Goal: Task Accomplishment & Management: Complete application form

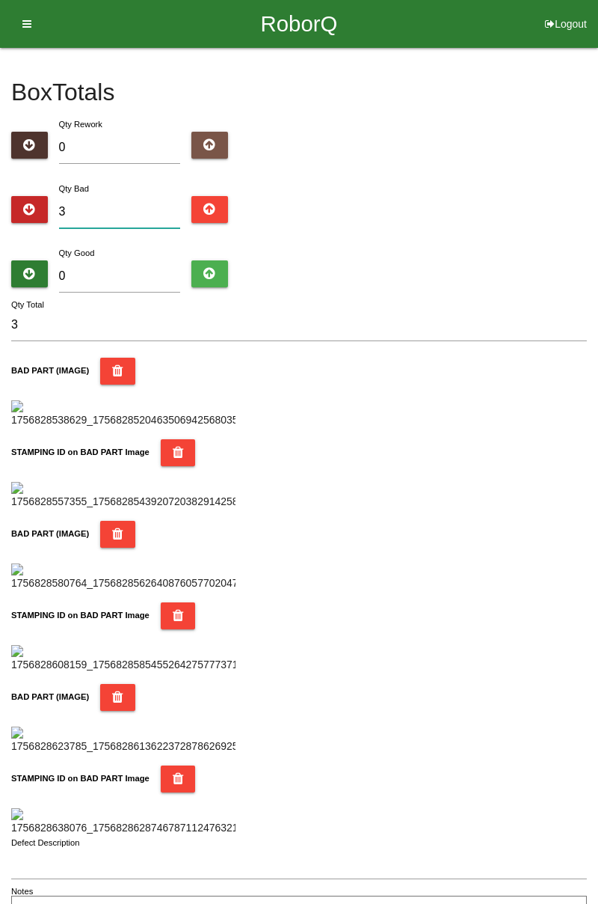
click at [108, 211] on input "3" at bounding box center [120, 212] width 122 height 32
type input "0"
type input "7"
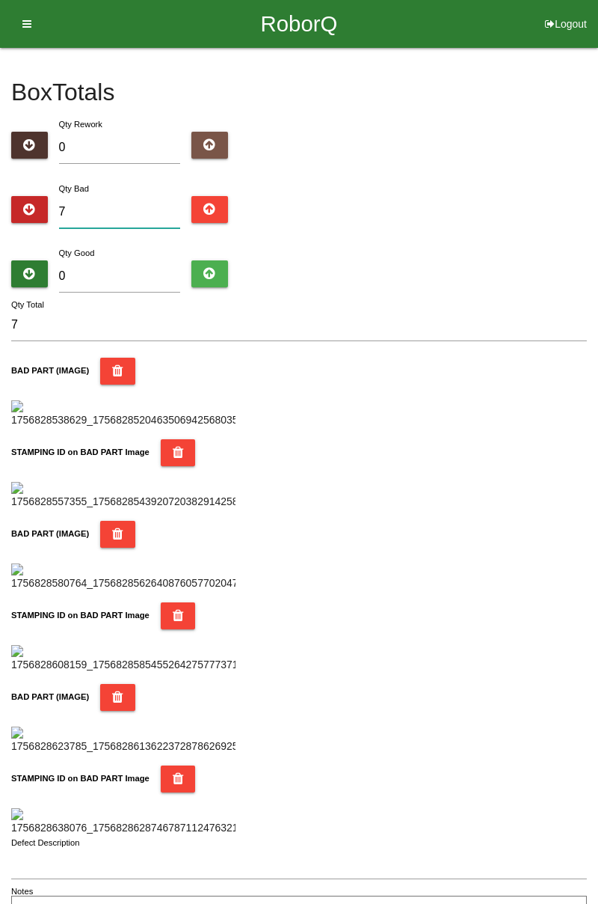
click at [118, 213] on input "7" at bounding box center [120, 212] width 122 height 32
type input "0"
type input "1"
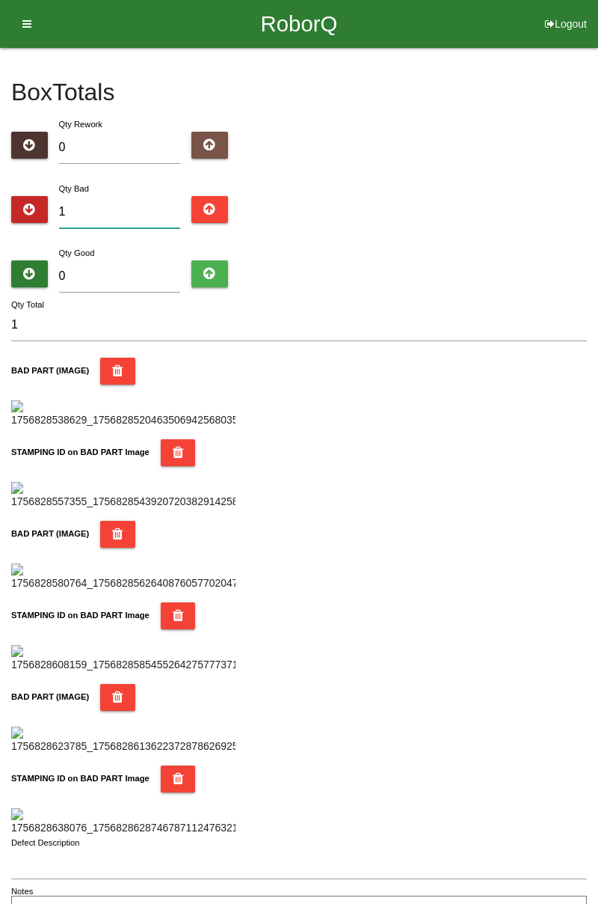
type input "10"
type input "1"
type input "17"
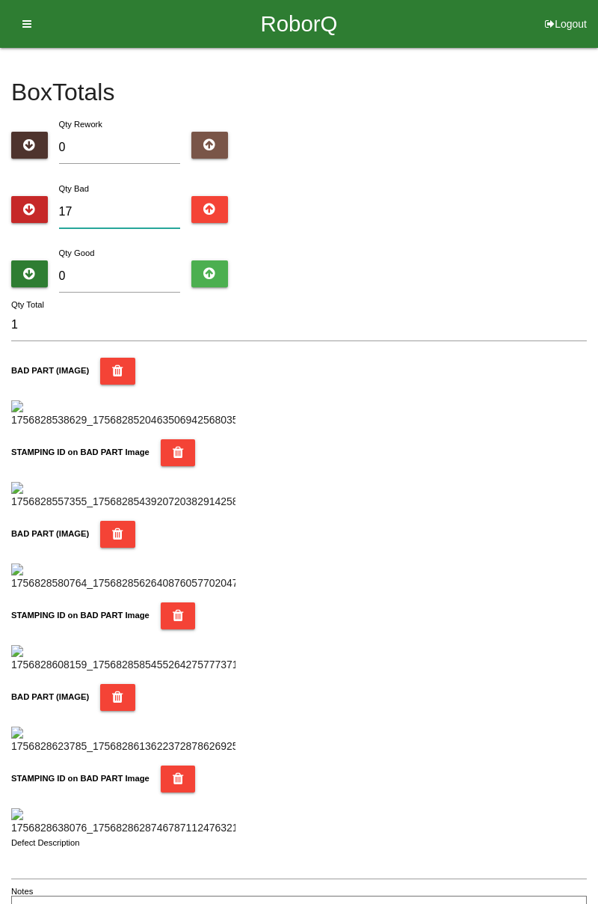
type input "17"
click at [110, 272] on input "0" at bounding box center [120, 276] width 122 height 32
type input "6"
type input "23"
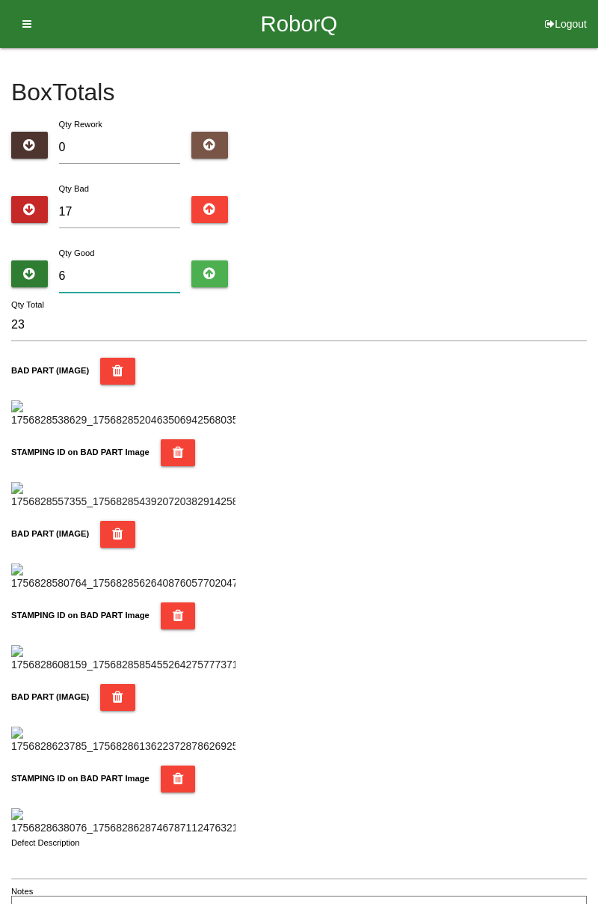
type input "69"
type input "86"
type input "6"
type input "23"
type input "67"
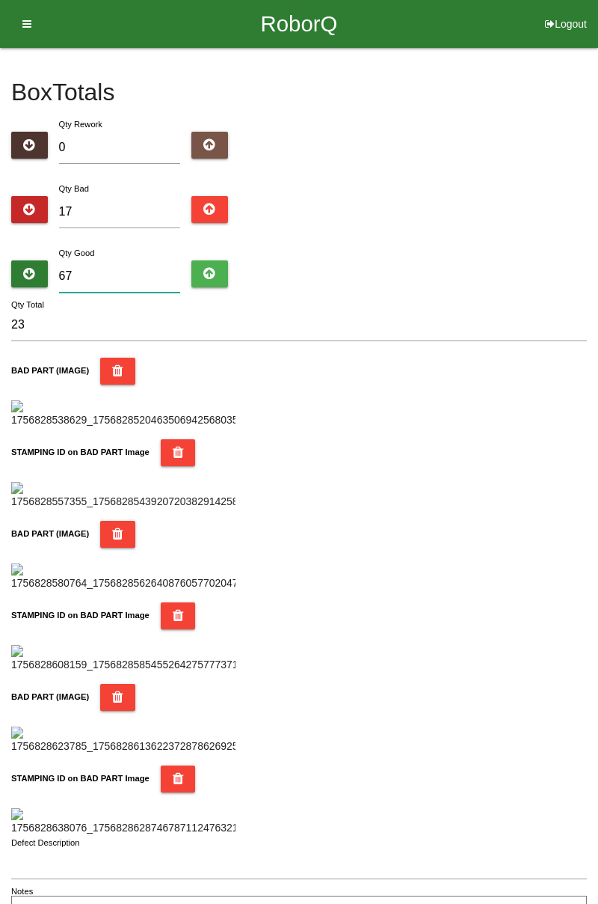
type input "84"
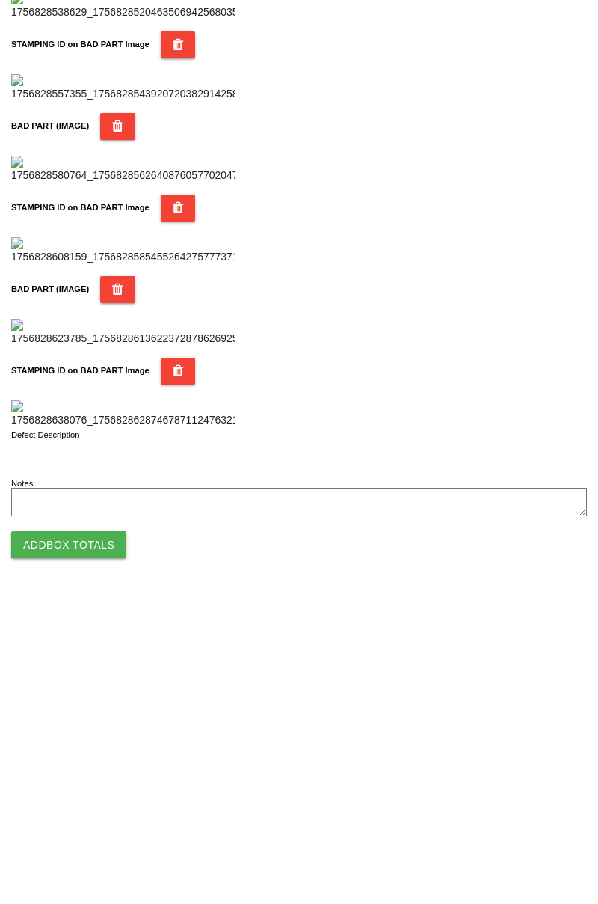
type input "67"
click at [99, 850] on button "Add Box Totals" at bounding box center [68, 852] width 115 height 27
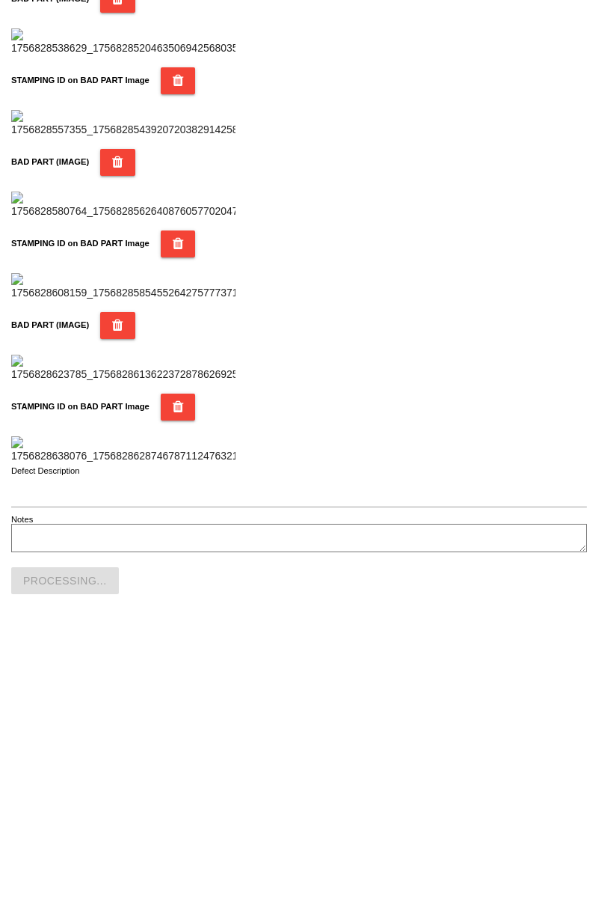
scroll to position [1310, 0]
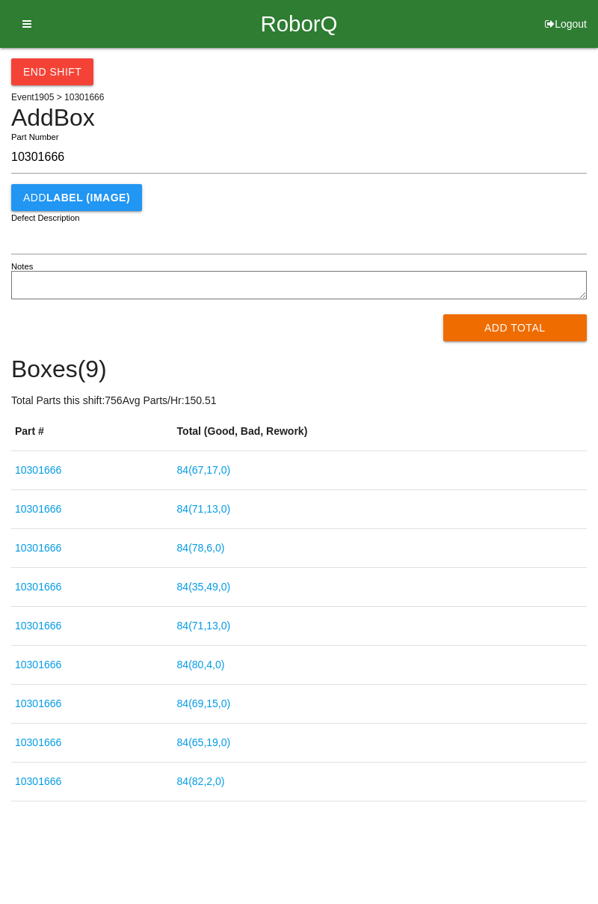
type input "10301666"
click at [540, 325] on button "Add Total" at bounding box center [516, 327] width 144 height 27
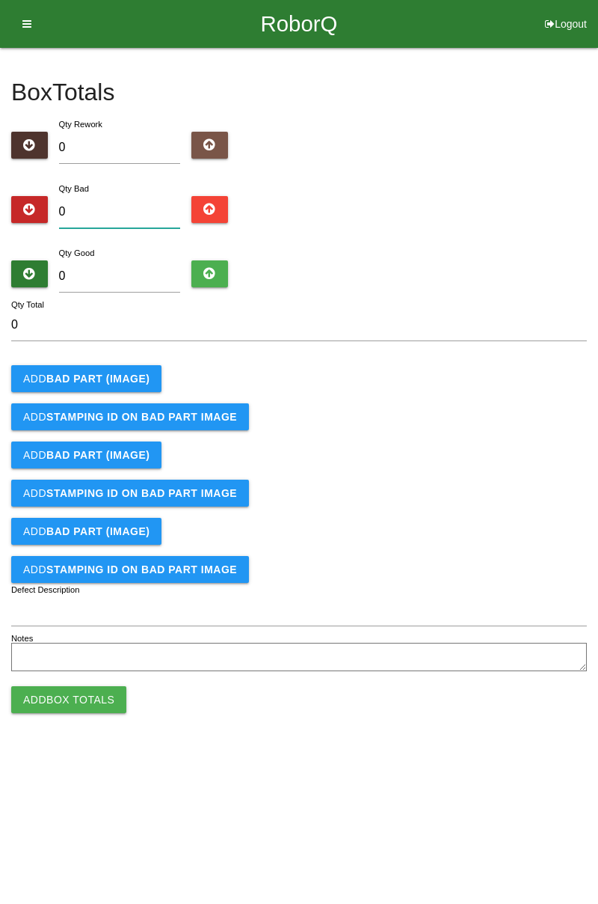
click at [129, 198] on input "0" at bounding box center [120, 212] width 122 height 32
type input "5"
click at [123, 369] on button "Add BAD PART (IMAGE)" at bounding box center [86, 378] width 150 height 27
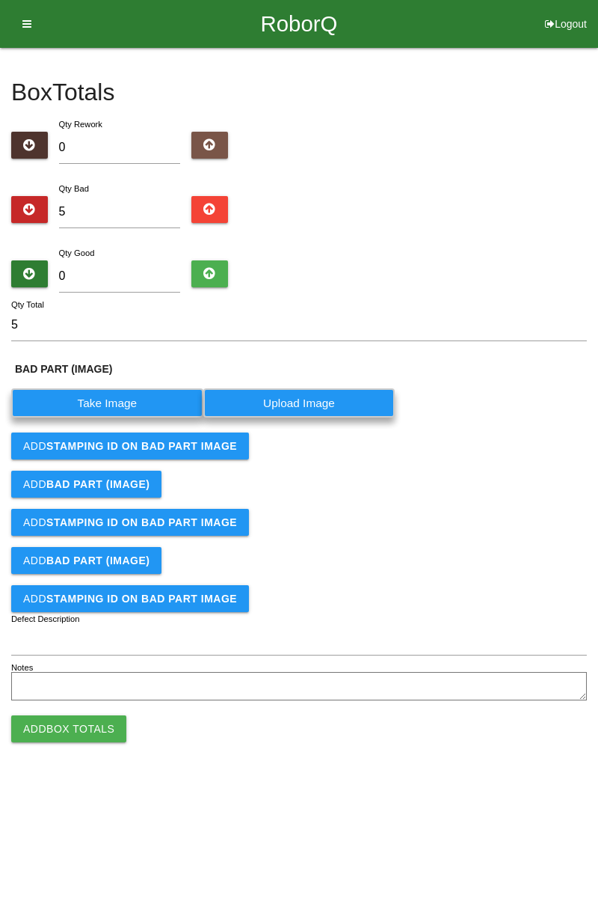
click at [123, 402] on label "Take Image" at bounding box center [107, 402] width 192 height 29
click at [0, 0] on \(IMAGE\) "Take Image" at bounding box center [0, 0] width 0 height 0
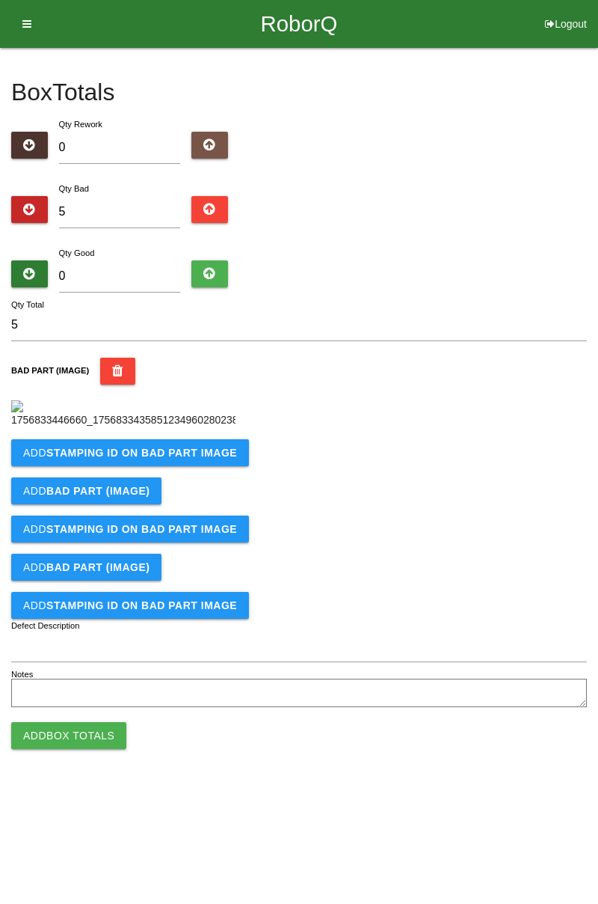
click at [144, 466] on button "Add STAMPING ID on BAD PART Image" at bounding box center [130, 452] width 238 height 27
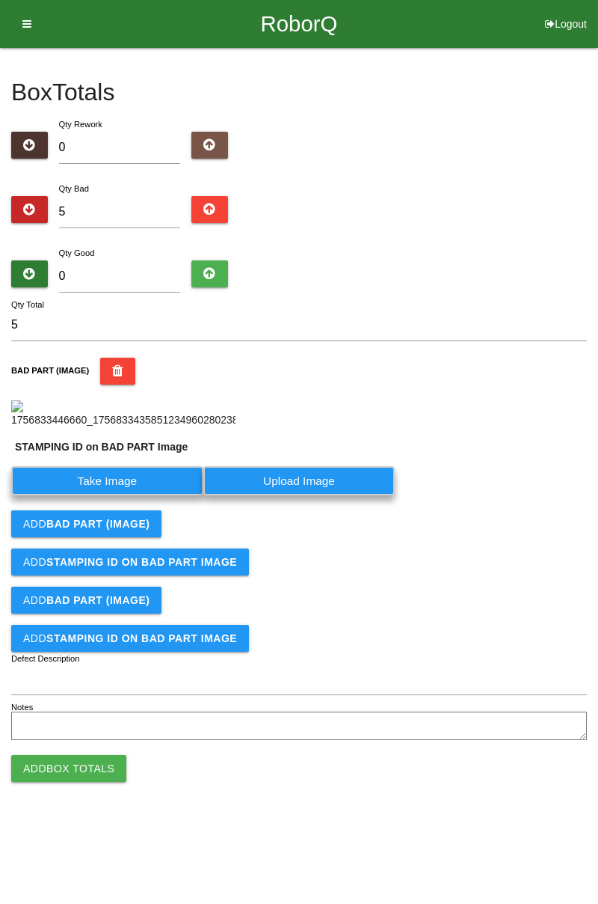
click at [124, 495] on label "Take Image" at bounding box center [107, 480] width 192 height 29
click at [0, 0] on PART "Take Image" at bounding box center [0, 0] width 0 height 0
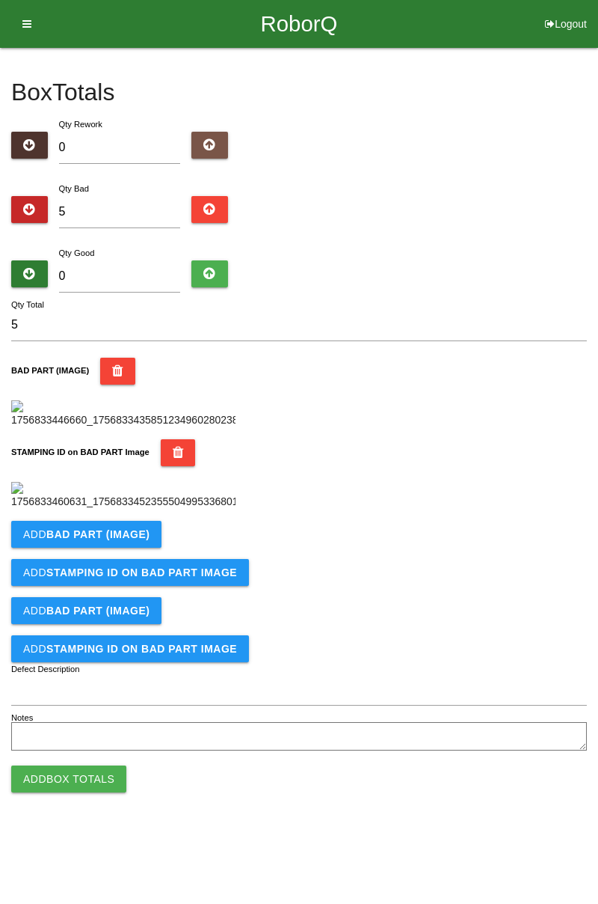
scroll to position [329, 0]
click at [125, 540] on b "BAD PART (IMAGE)" at bounding box center [97, 534] width 103 height 12
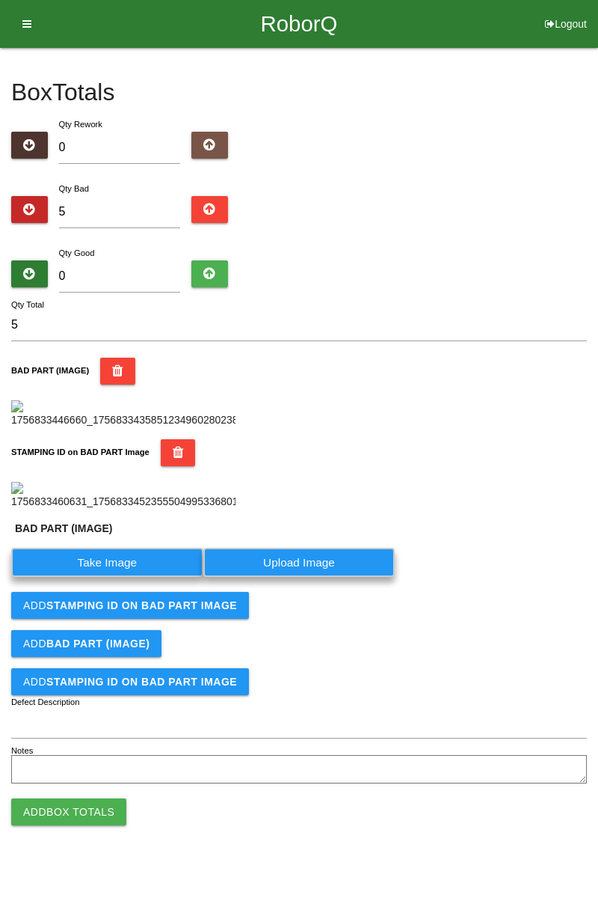
click at [101, 577] on label "Take Image" at bounding box center [107, 562] width 192 height 29
click at [0, 0] on \(IMAGE\) "Take Image" at bounding box center [0, 0] width 0 height 0
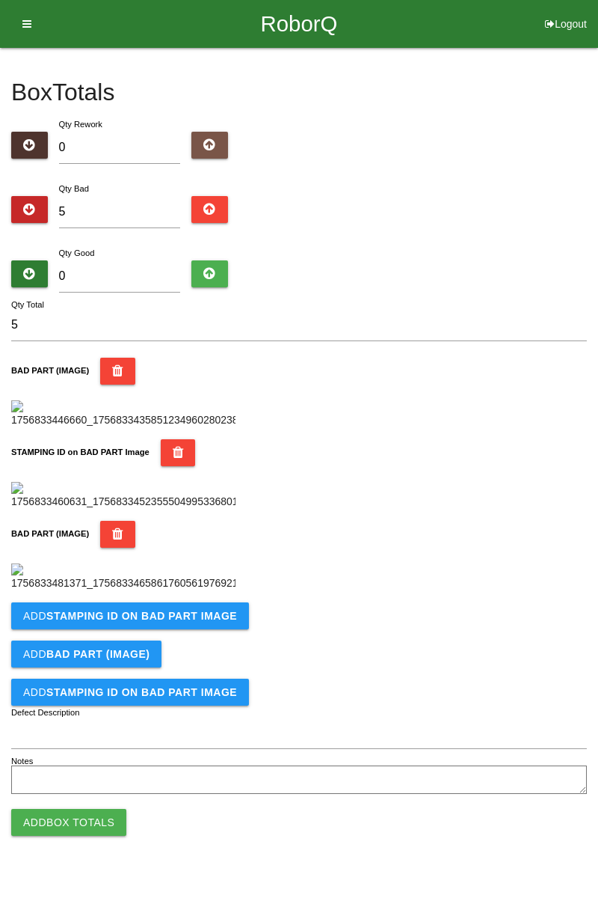
scroll to position [574, 0]
click at [170, 629] on button "Add STAMPING ID on BAD PART Image" at bounding box center [130, 615] width 238 height 27
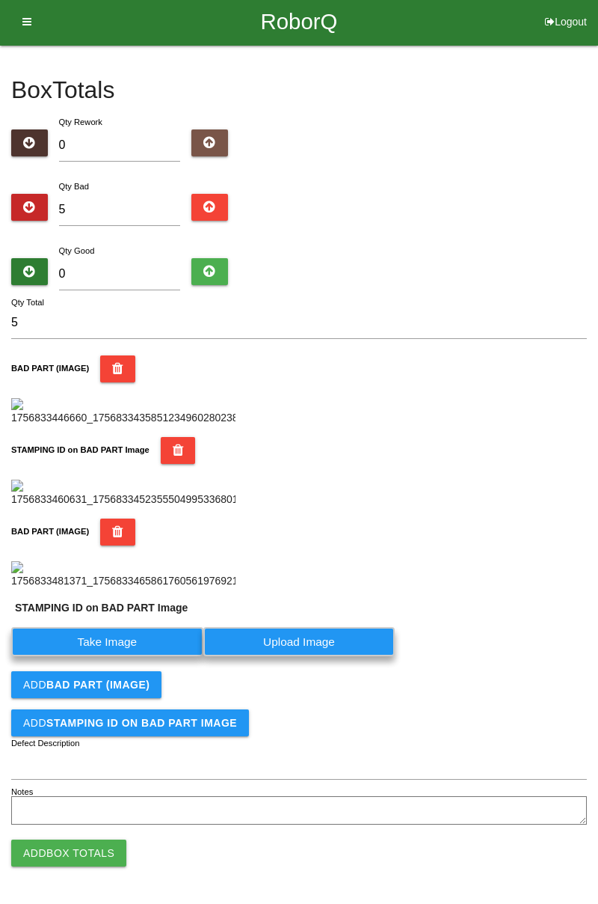
click at [126, 656] on label "Take Image" at bounding box center [107, 641] width 192 height 29
click at [0, 0] on PART "Take Image" at bounding box center [0, 0] width 0 height 0
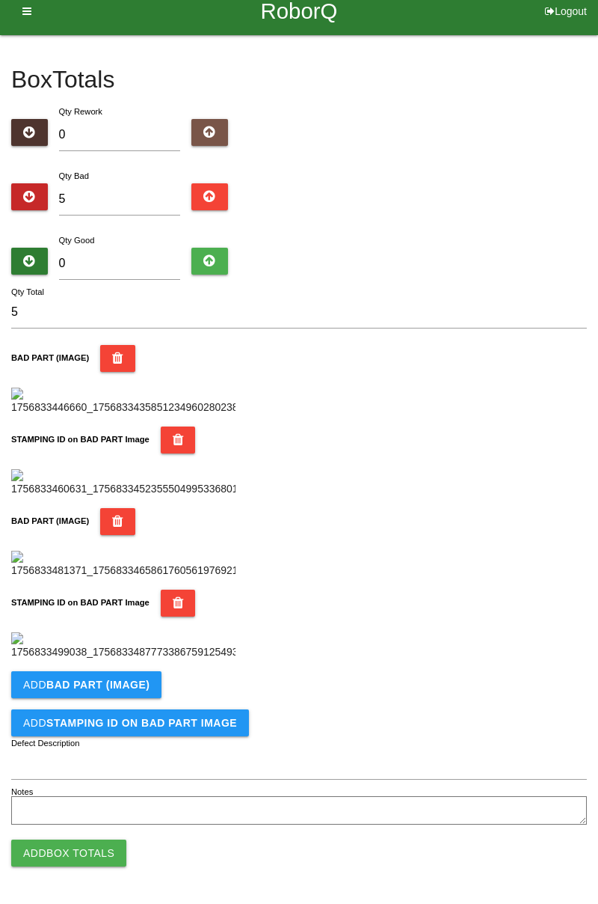
scroll to position [820, 0]
click at [144, 678] on b "BAD PART (IMAGE)" at bounding box center [97, 684] width 103 height 12
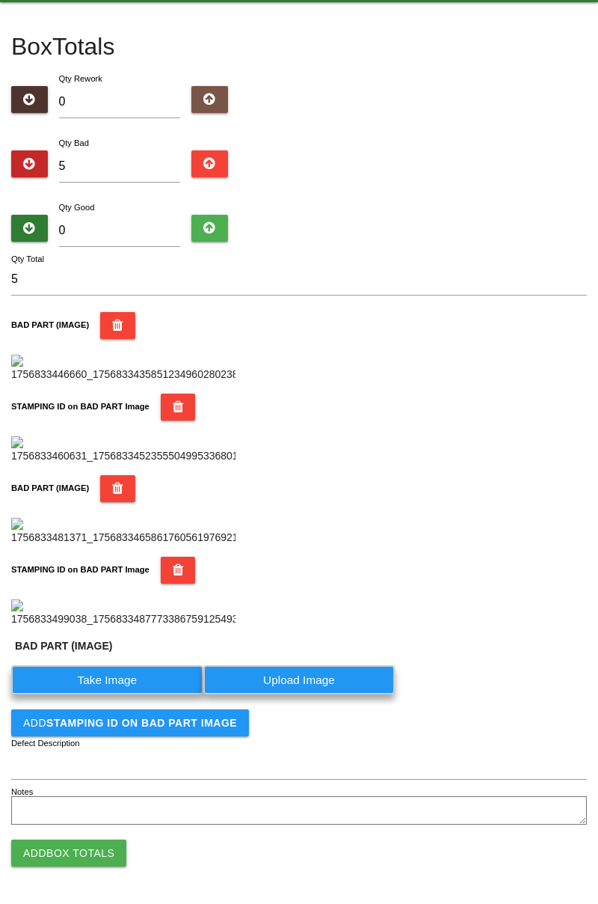
click at [123, 694] on label "Take Image" at bounding box center [107, 679] width 192 height 29
click at [0, 0] on \(IMAGE\) "Take Image" at bounding box center [0, 0] width 0 height 0
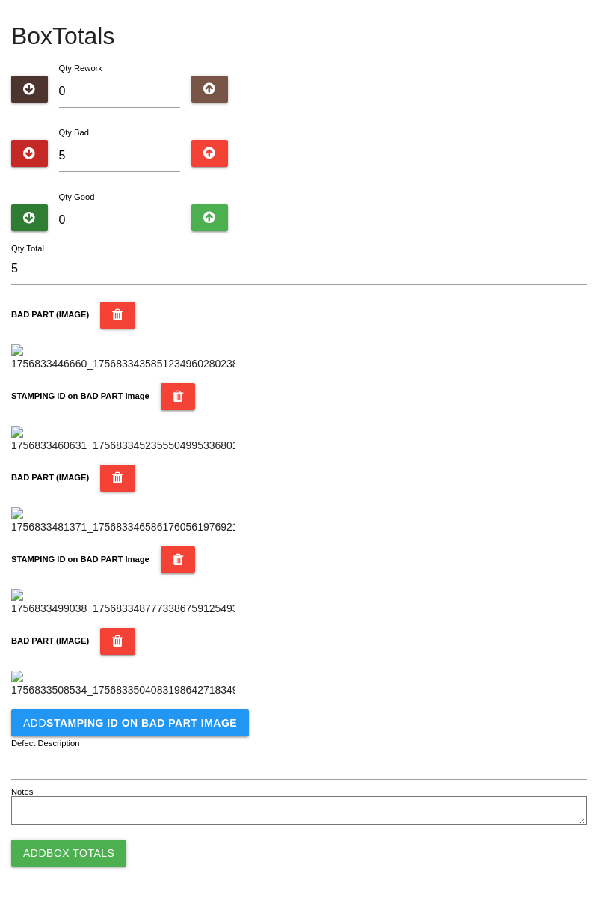
scroll to position [1065, 0]
click at [117, 729] on button "Add STAMPING ID on BAD PART Image" at bounding box center [130, 722] width 238 height 27
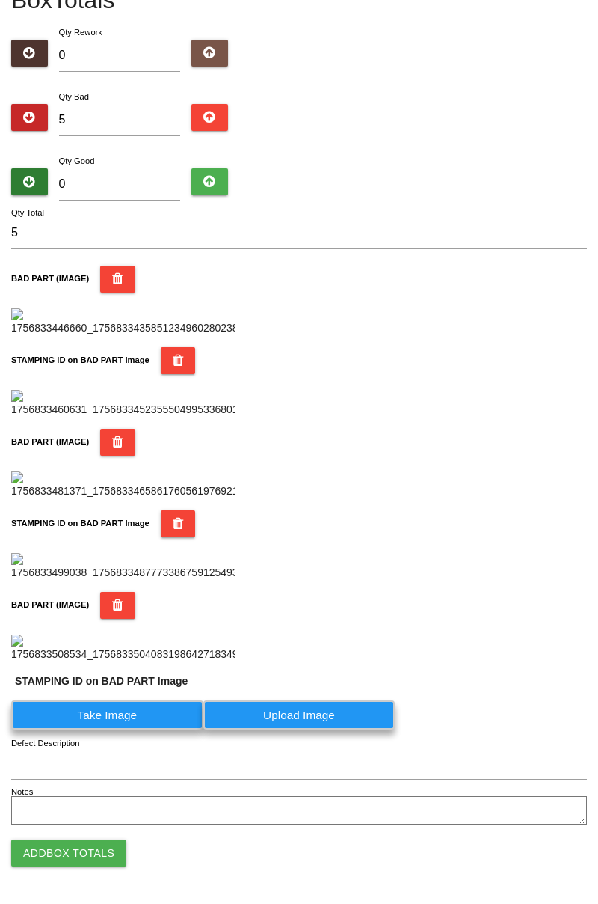
click at [171, 729] on label "Take Image" at bounding box center [107, 714] width 192 height 29
click at [0, 0] on PART "Take Image" at bounding box center [0, 0] width 0 height 0
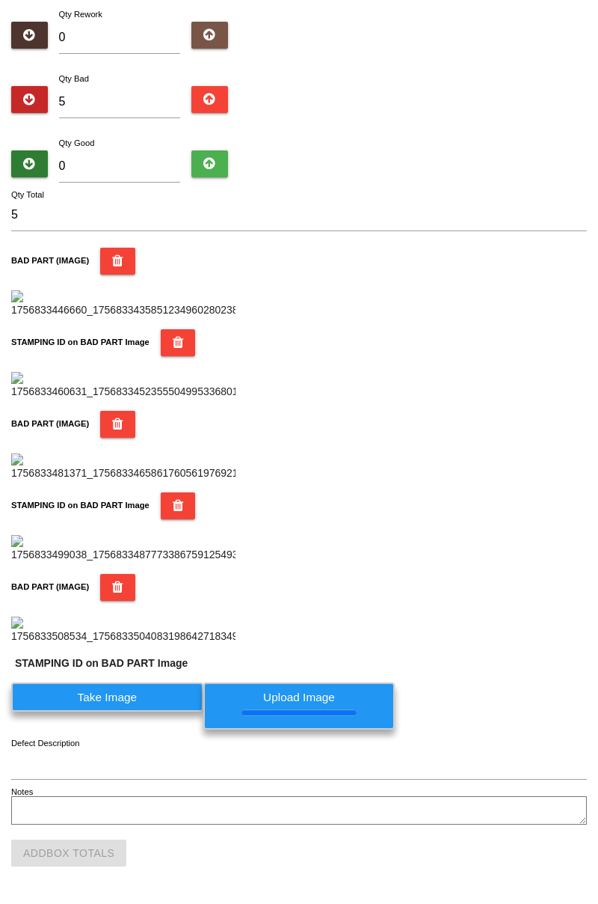
scroll to position [0, 0]
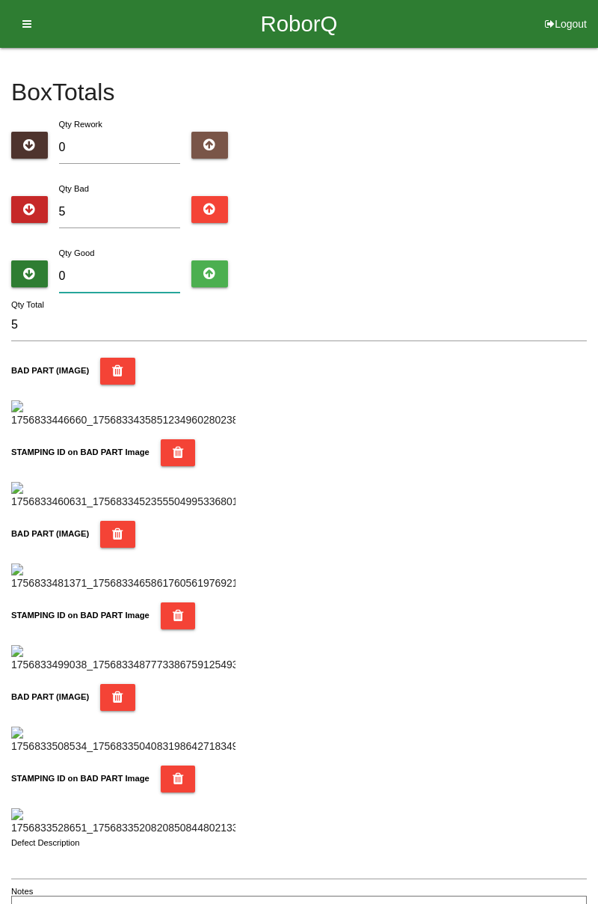
click at [133, 271] on input "0" at bounding box center [120, 276] width 122 height 32
type input "7"
type input "12"
type input "79"
type input "84"
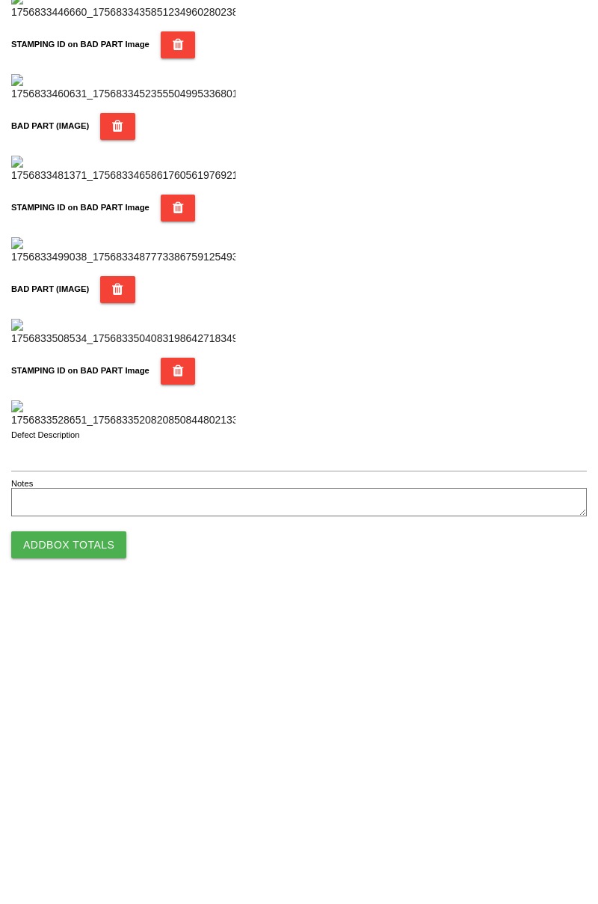
type input "79"
click at [99, 853] on button "Add Box Totals" at bounding box center [68, 852] width 115 height 27
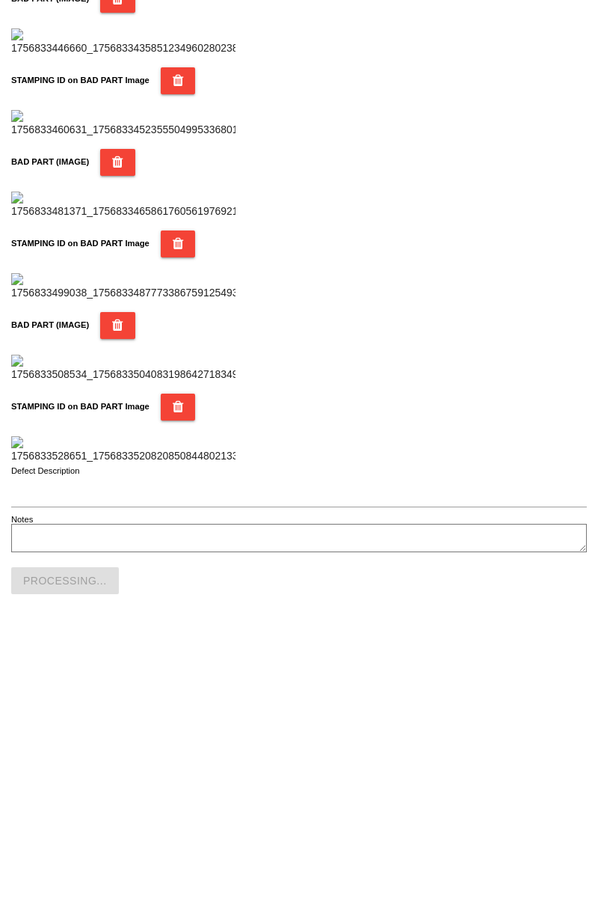
scroll to position [1310, 0]
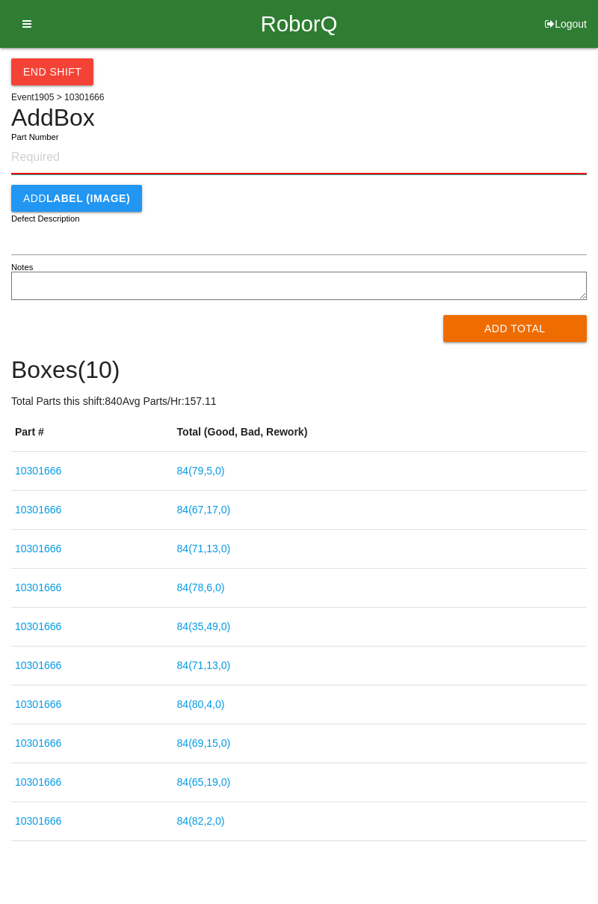
paste input "10301666"
type input "10301666"
click at [548, 325] on button "Add Total" at bounding box center [516, 328] width 144 height 27
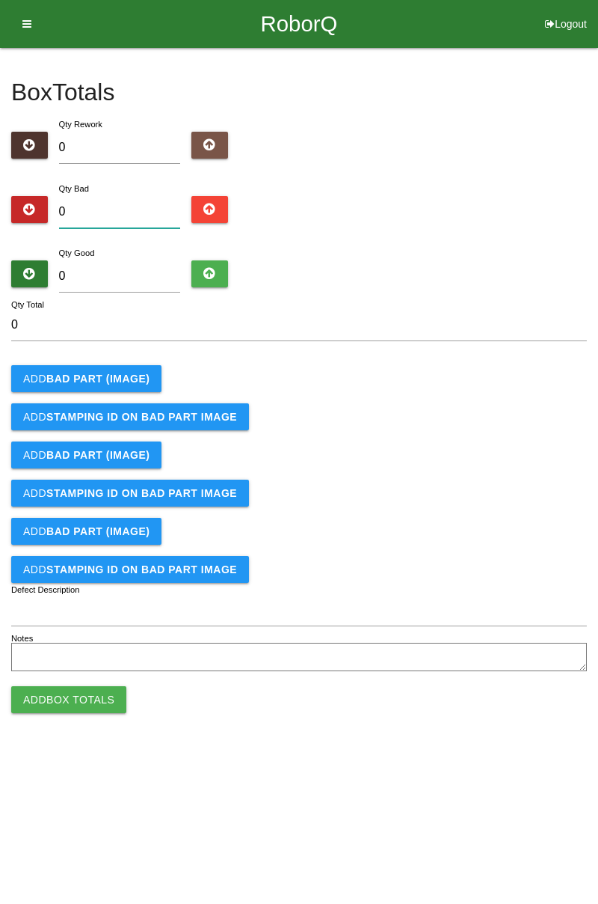
click at [116, 206] on input "0" at bounding box center [120, 212] width 122 height 32
type input "4"
click at [123, 380] on b "BAD PART (IMAGE)" at bounding box center [97, 378] width 103 height 12
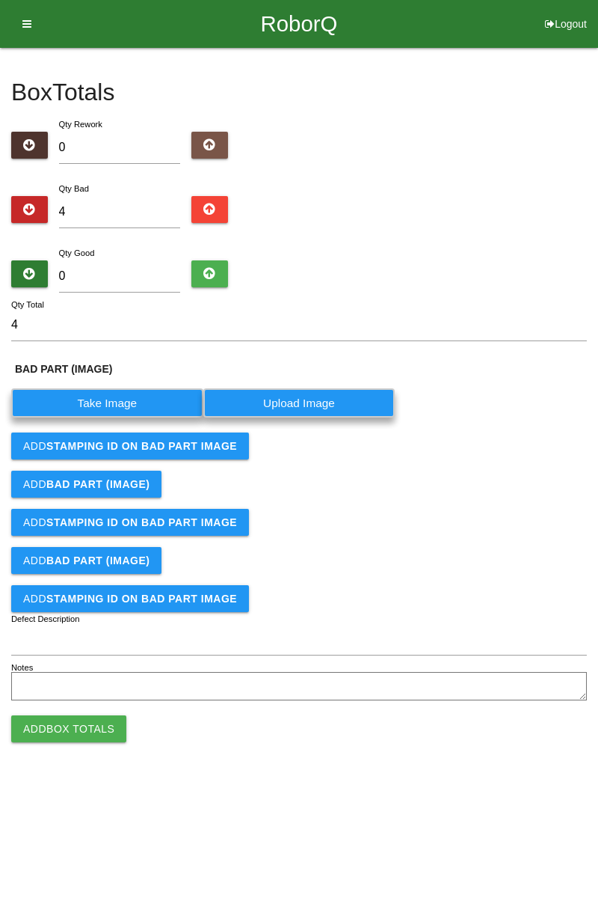
click at [120, 402] on label "Take Image" at bounding box center [107, 402] width 192 height 29
click at [0, 0] on \(IMAGE\) "Take Image" at bounding box center [0, 0] width 0 height 0
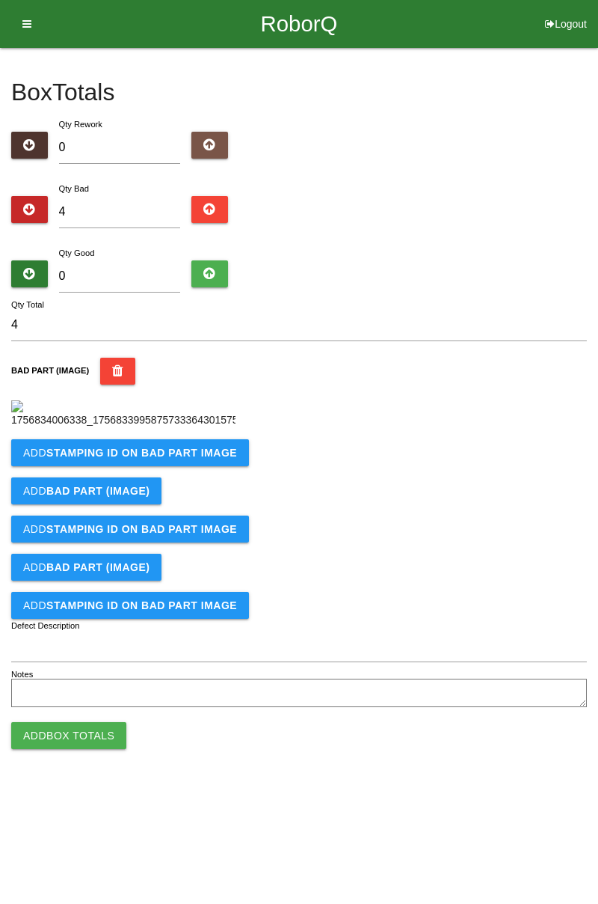
click at [170, 459] on b "STAMPING ID on BAD PART Image" at bounding box center [141, 453] width 191 height 12
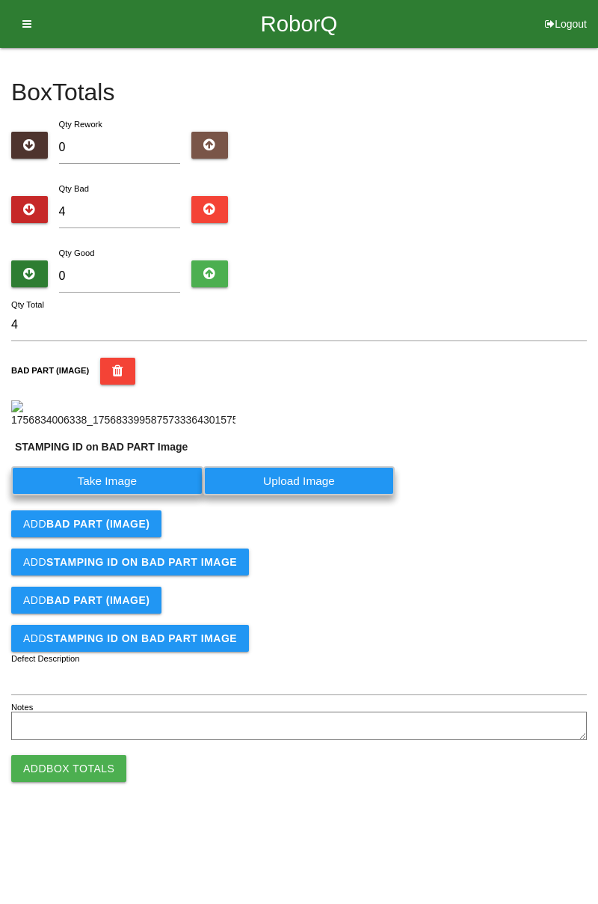
click at [139, 495] on label "Take Image" at bounding box center [107, 480] width 192 height 29
click at [0, 0] on PART "Take Image" at bounding box center [0, 0] width 0 height 0
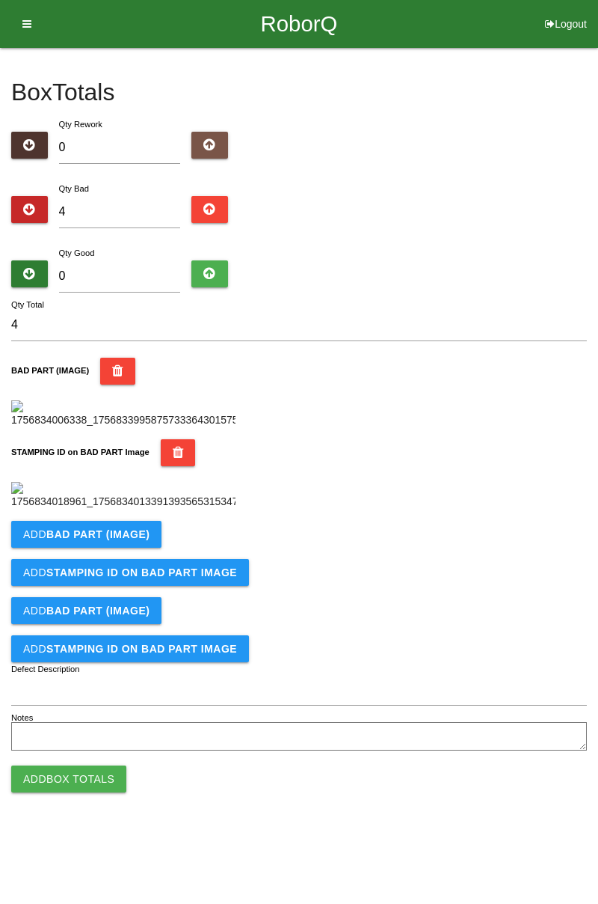
scroll to position [329, 0]
click at [136, 540] on b "BAD PART (IMAGE)" at bounding box center [97, 534] width 103 height 12
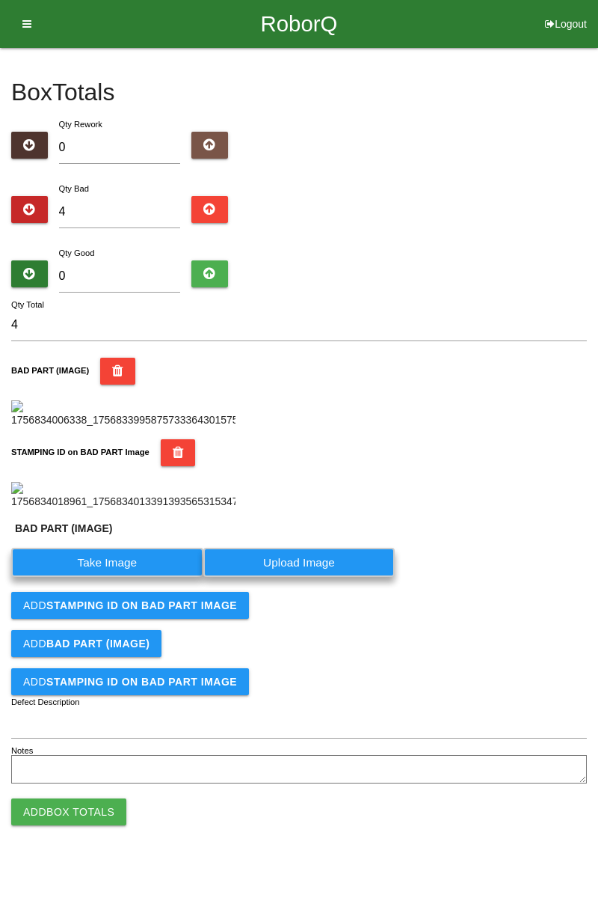
click at [131, 577] on label "Take Image" at bounding box center [107, 562] width 192 height 29
click at [0, 0] on \(IMAGE\) "Take Image" at bounding box center [0, 0] width 0 height 0
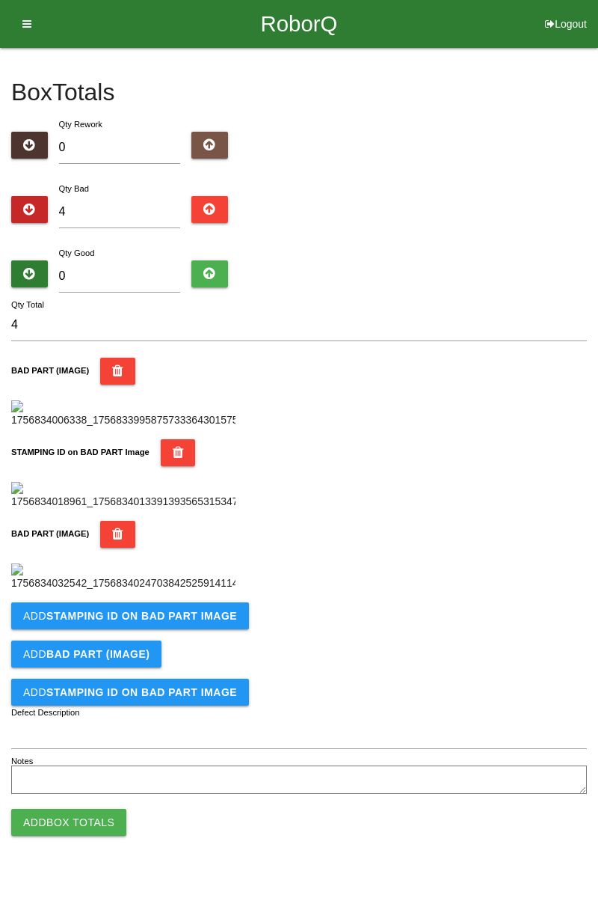
scroll to position [574, 0]
click at [172, 629] on button "Add STAMPING ID on BAD PART Image" at bounding box center [130, 615] width 238 height 27
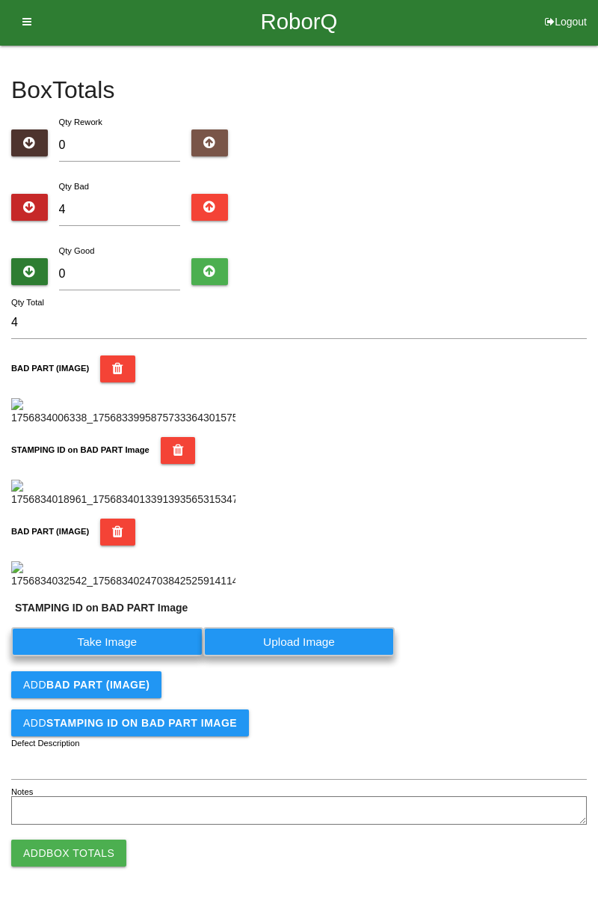
click at [129, 656] on label "Take Image" at bounding box center [107, 641] width 192 height 29
click at [0, 0] on PART "Take Image" at bounding box center [0, 0] width 0 height 0
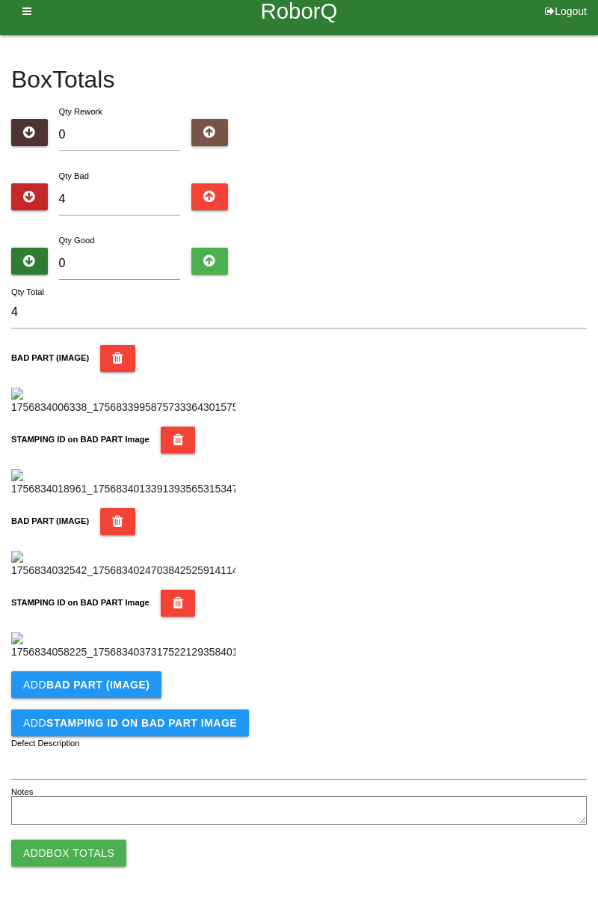
scroll to position [820, 0]
click at [135, 684] on b "BAD PART (IMAGE)" at bounding box center [97, 684] width 103 height 12
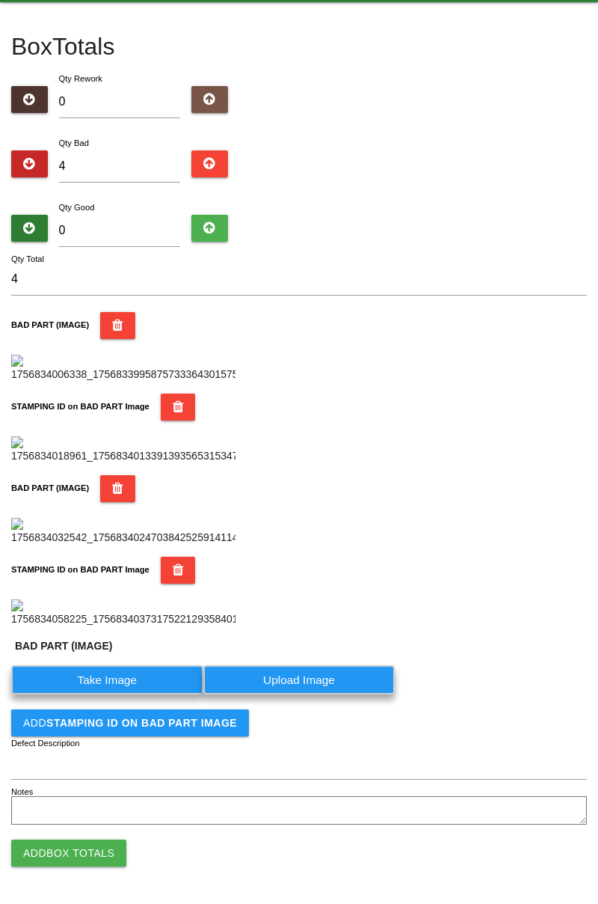
click at [115, 694] on label "Take Image" at bounding box center [107, 679] width 192 height 29
click at [0, 0] on \(IMAGE\) "Take Image" at bounding box center [0, 0] width 0 height 0
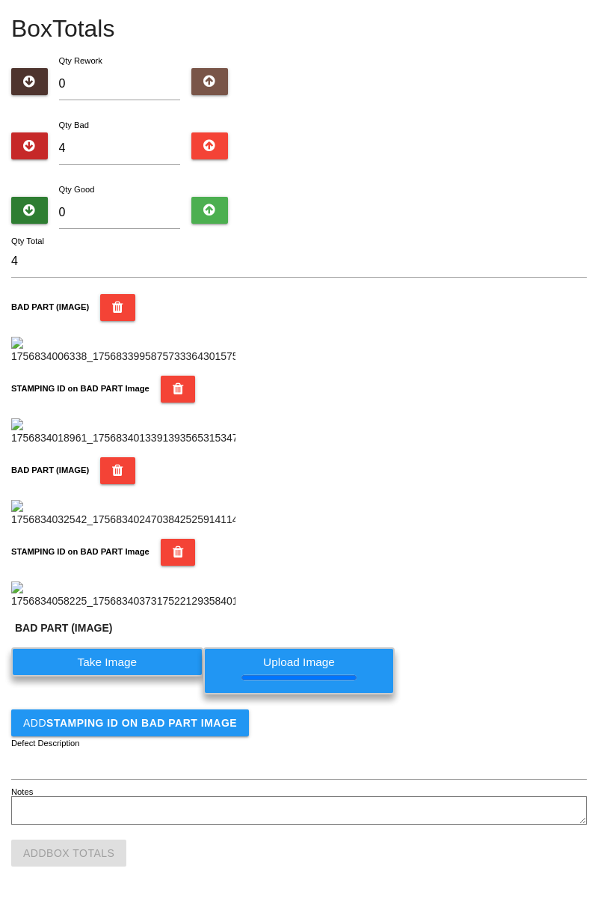
scroll to position [871, 0]
click at [117, 665] on label "Take Image" at bounding box center [107, 661] width 192 height 29
click at [0, 0] on \(IMAGE\) "Take Image" at bounding box center [0, 0] width 0 height 0
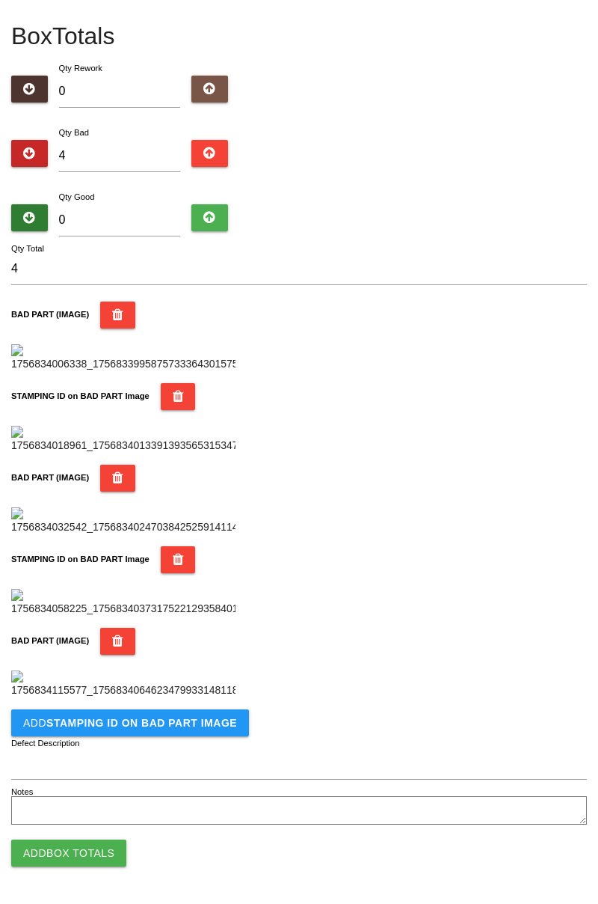
scroll to position [0, 0]
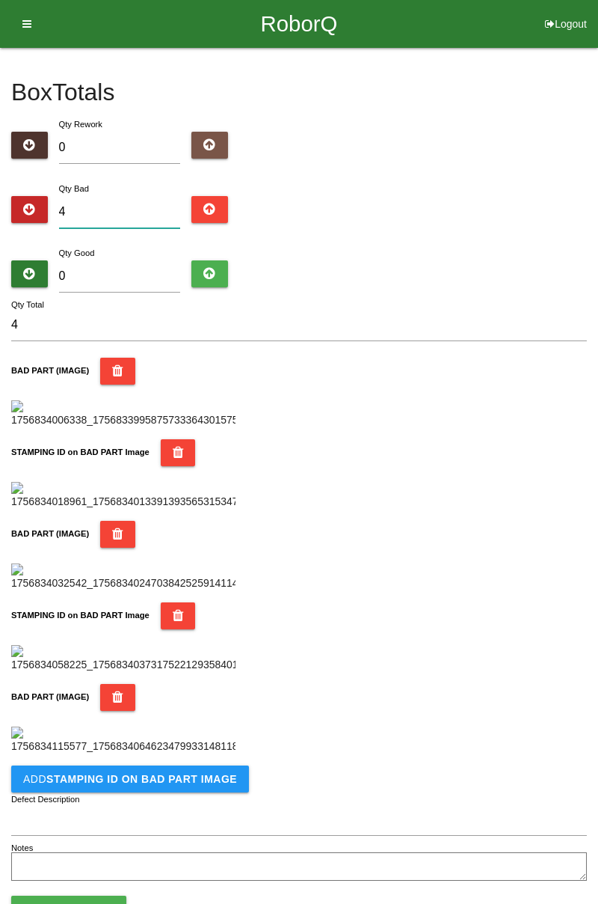
click at [106, 204] on input "4" at bounding box center [120, 212] width 122 height 32
type input "0"
type input "1"
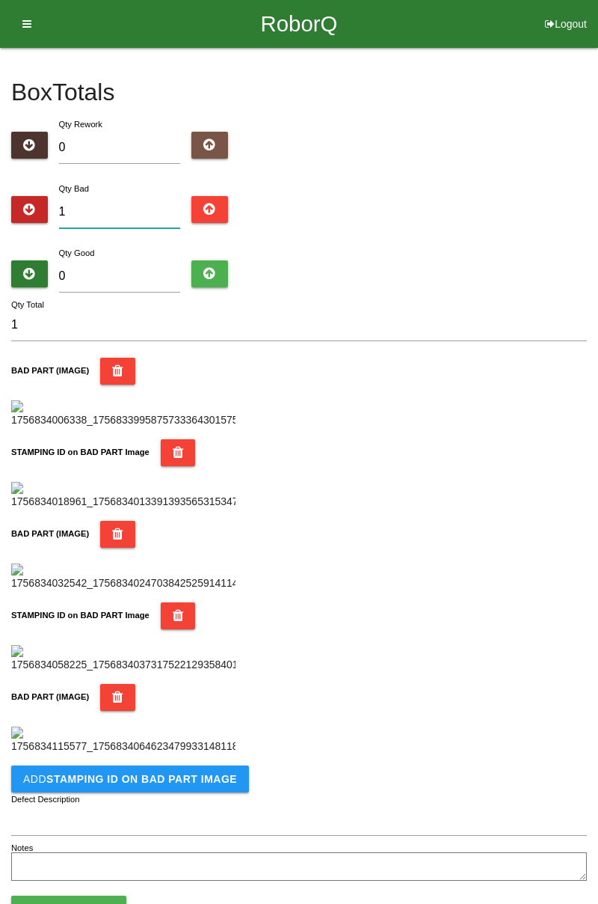
type input "16"
type input "1"
type input "17"
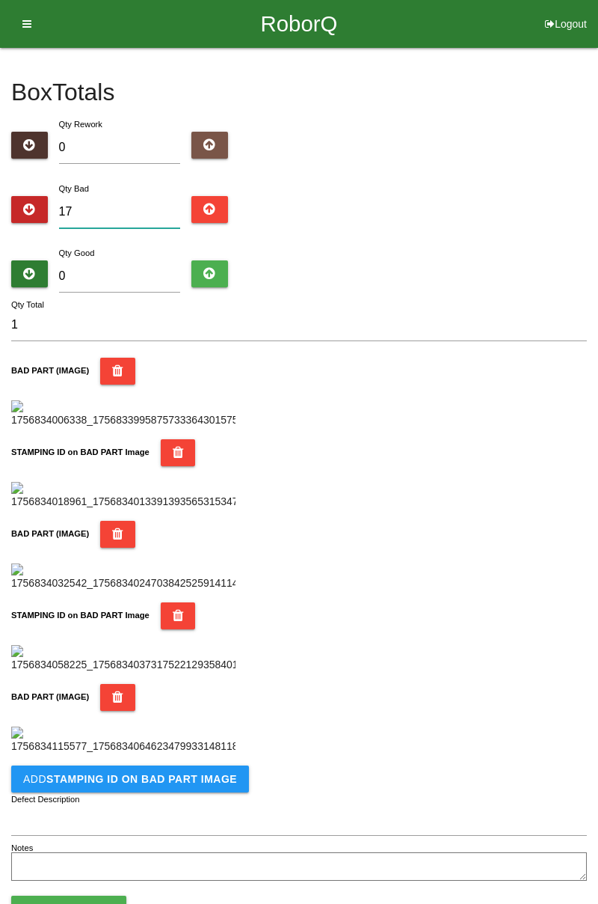
type input "17"
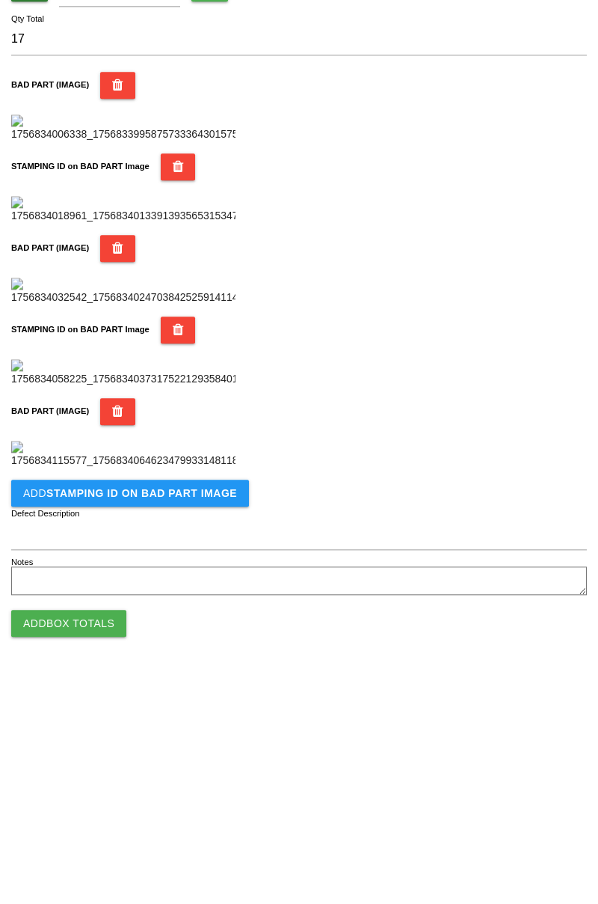
scroll to position [1065, 0]
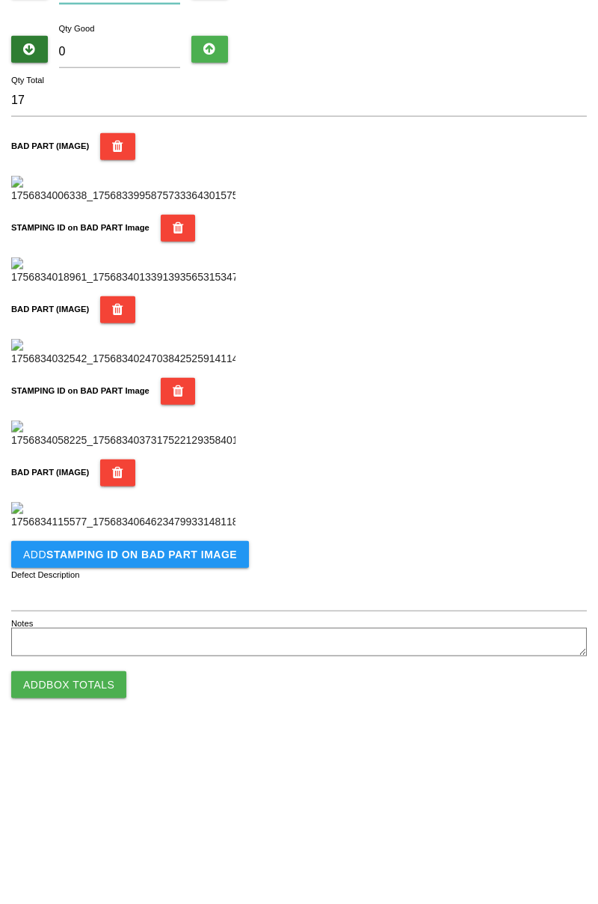
type input "17"
click at [112, 628] on icon "button" at bounding box center [117, 641] width 11 height 27
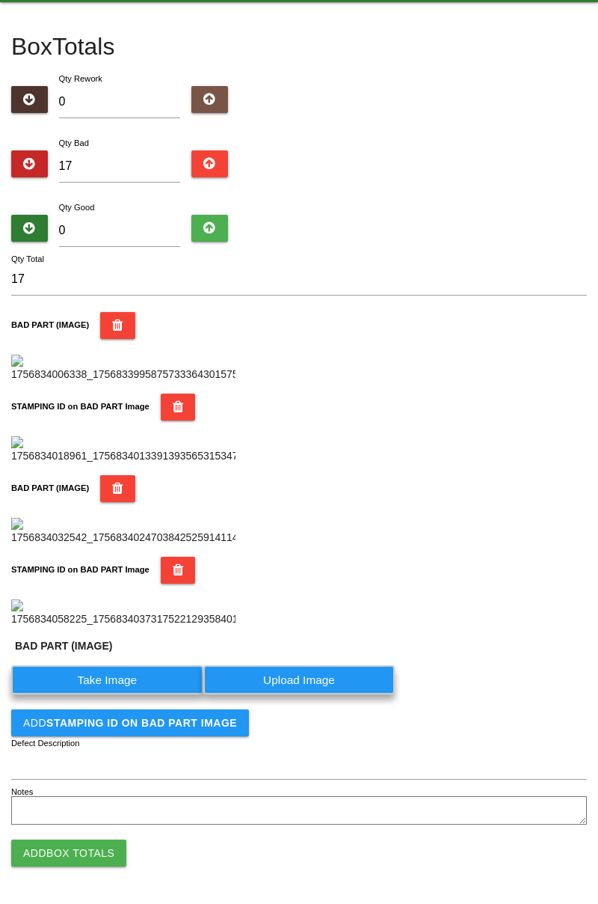
scroll to position [853, 0]
click at [161, 556] on button "STAMPING ID on BAD PART Image" at bounding box center [178, 569] width 35 height 27
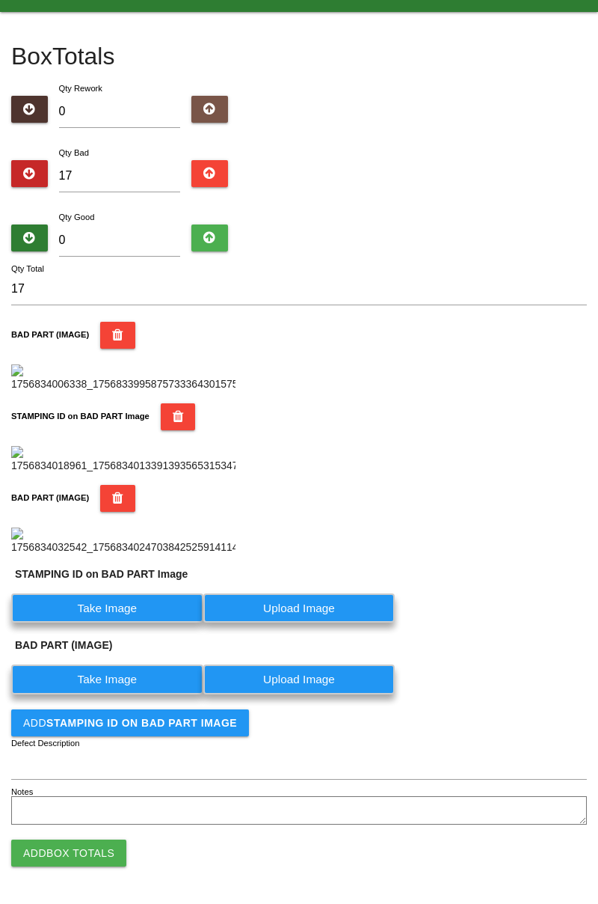
click at [162, 527] on img at bounding box center [123, 541] width 224 height 28
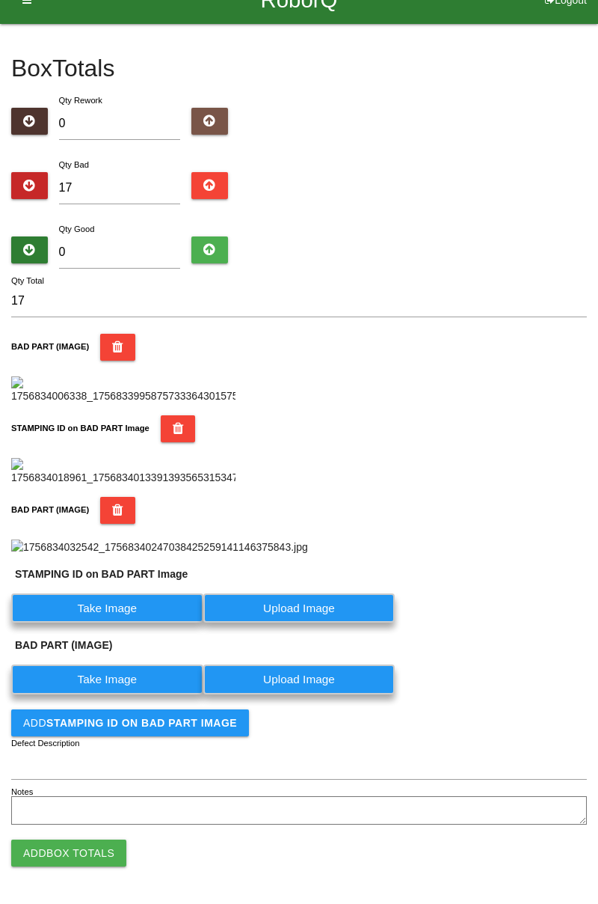
click at [308, 539] on img at bounding box center [159, 547] width 297 height 16
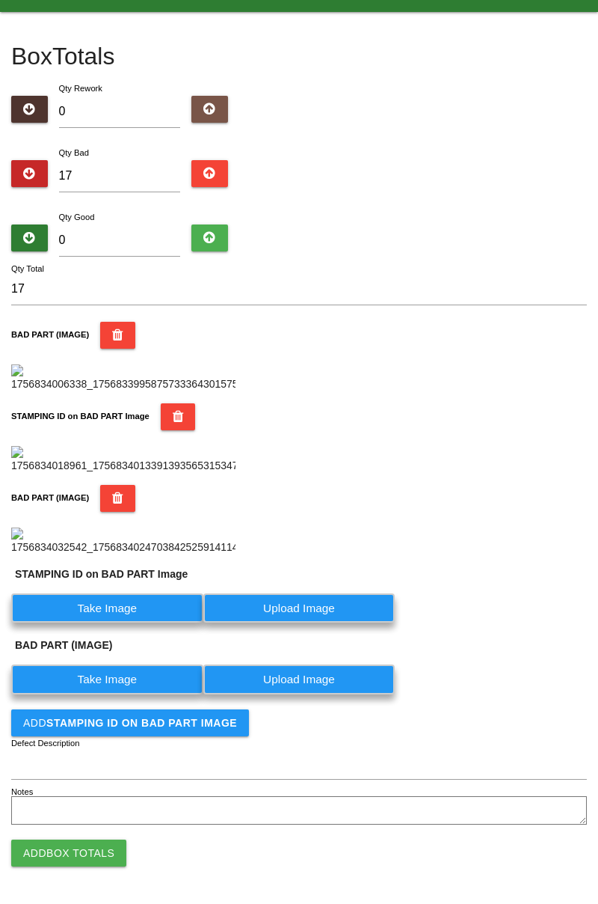
scroll to position [587, 0]
click at [105, 485] on button "BAD PART (IMAGE)" at bounding box center [117, 498] width 35 height 27
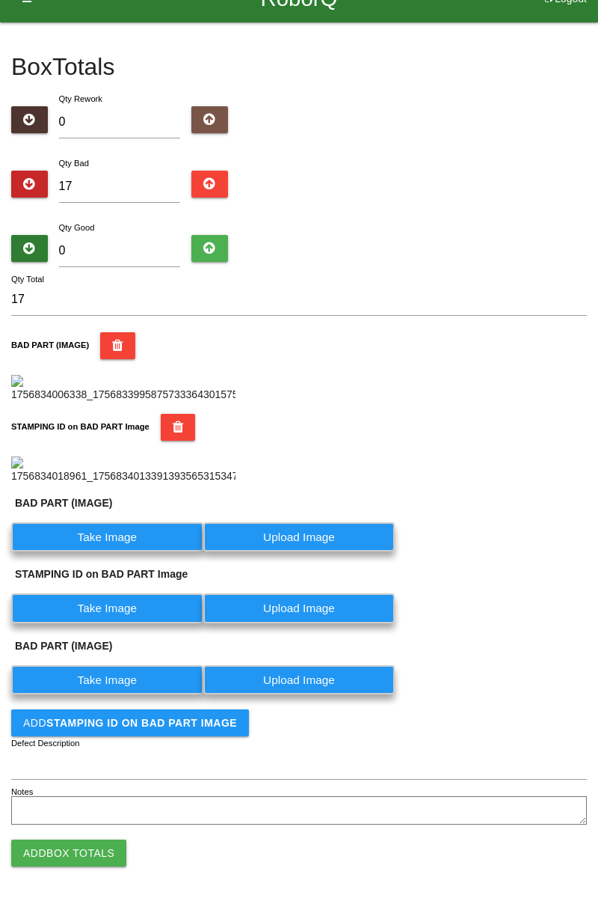
scroll to position [429, 0]
click at [126, 536] on label "Take Image" at bounding box center [107, 536] width 192 height 29
click at [0, 0] on \(IMAGE\) "Take Image" at bounding box center [0, 0] width 0 height 0
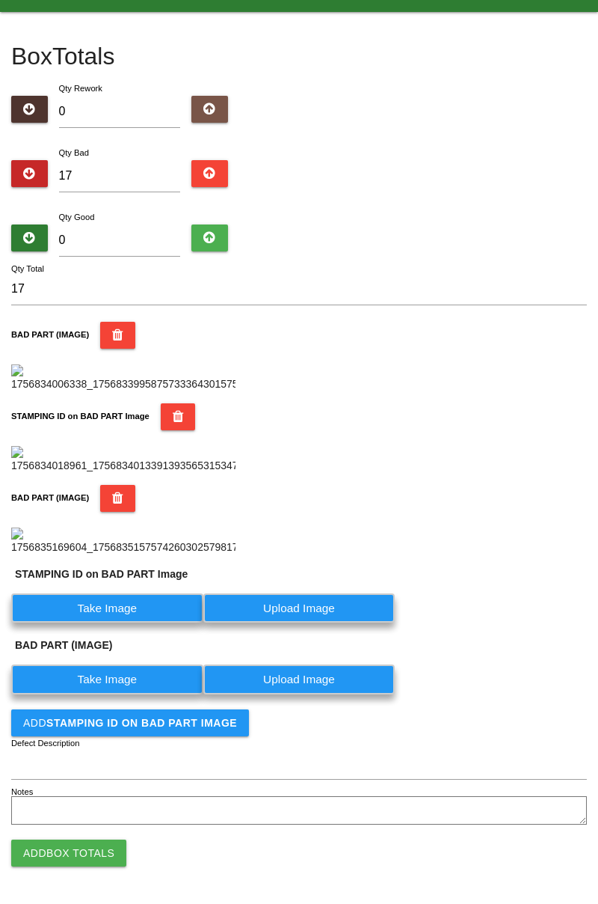
scroll to position [640, 0]
click at [123, 609] on label "Take Image" at bounding box center [107, 607] width 192 height 29
click at [0, 0] on PART "Take Image" at bounding box center [0, 0] width 0 height 0
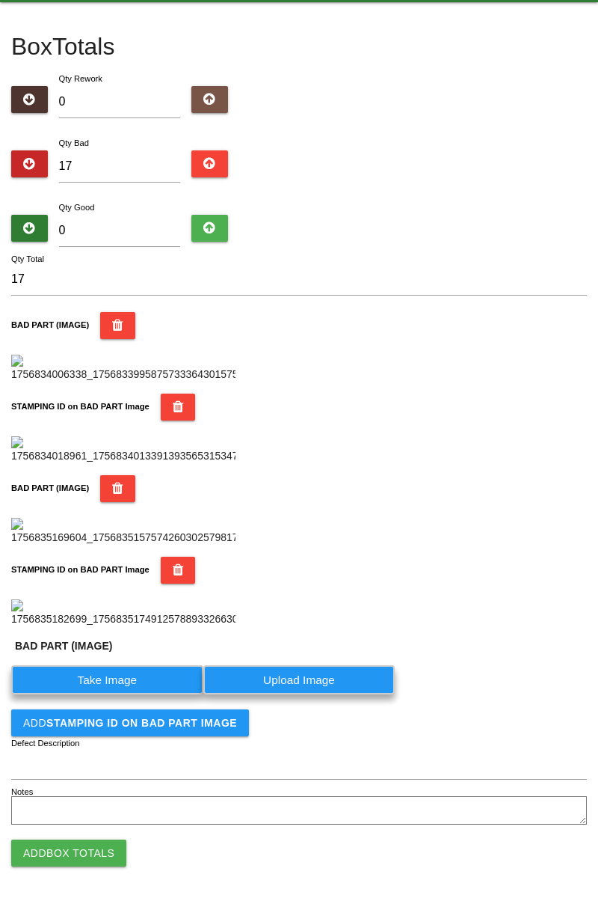
scroll to position [853, 0]
click at [124, 676] on label "Take Image" at bounding box center [107, 679] width 192 height 29
click at [0, 0] on \(IMAGE\) "Take Image" at bounding box center [0, 0] width 0 height 0
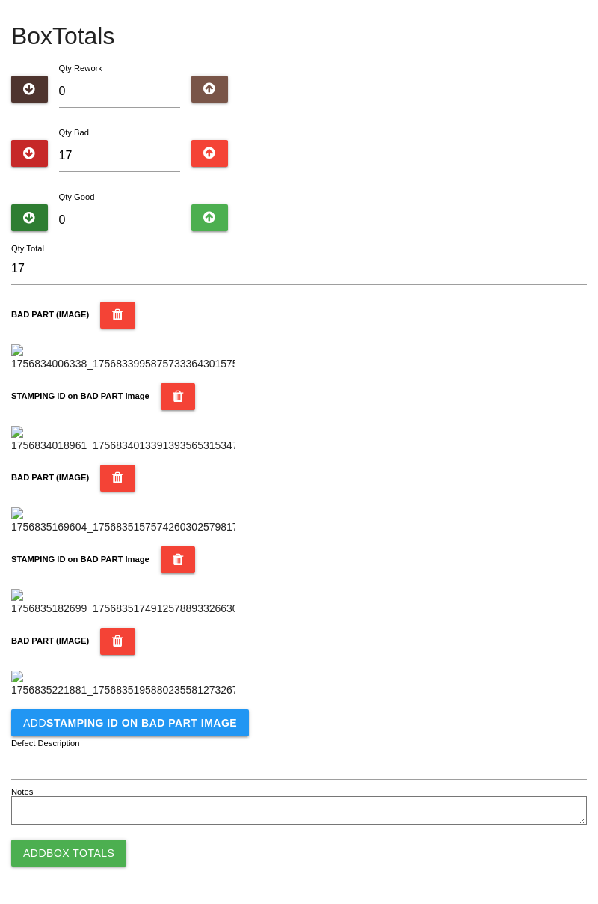
scroll to position [1065, 0]
click at [129, 725] on b "STAMPING ID on BAD PART Image" at bounding box center [141, 723] width 191 height 12
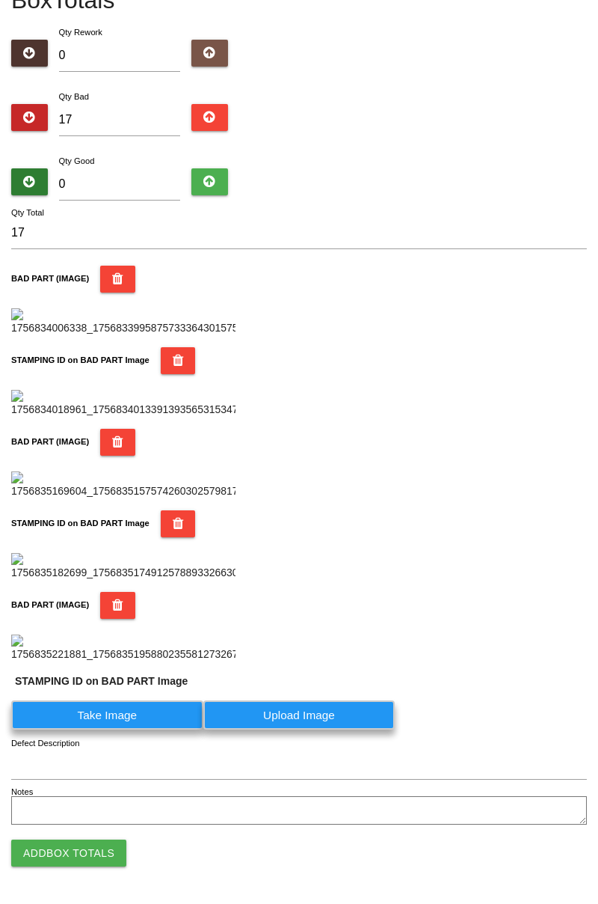
click at [131, 729] on label "Take Image" at bounding box center [107, 714] width 192 height 29
click at [0, 0] on PART "Take Image" at bounding box center [0, 0] width 0 height 0
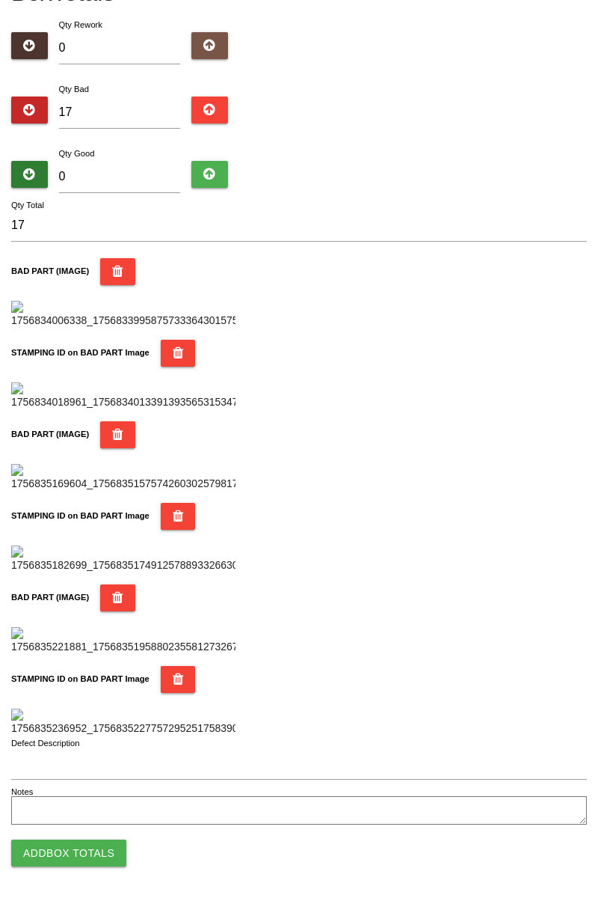
scroll to position [1310, 0]
click at [88, 851] on button "Add Box Totals" at bounding box center [68, 852] width 115 height 27
